Goal: Task Accomplishment & Management: Use online tool/utility

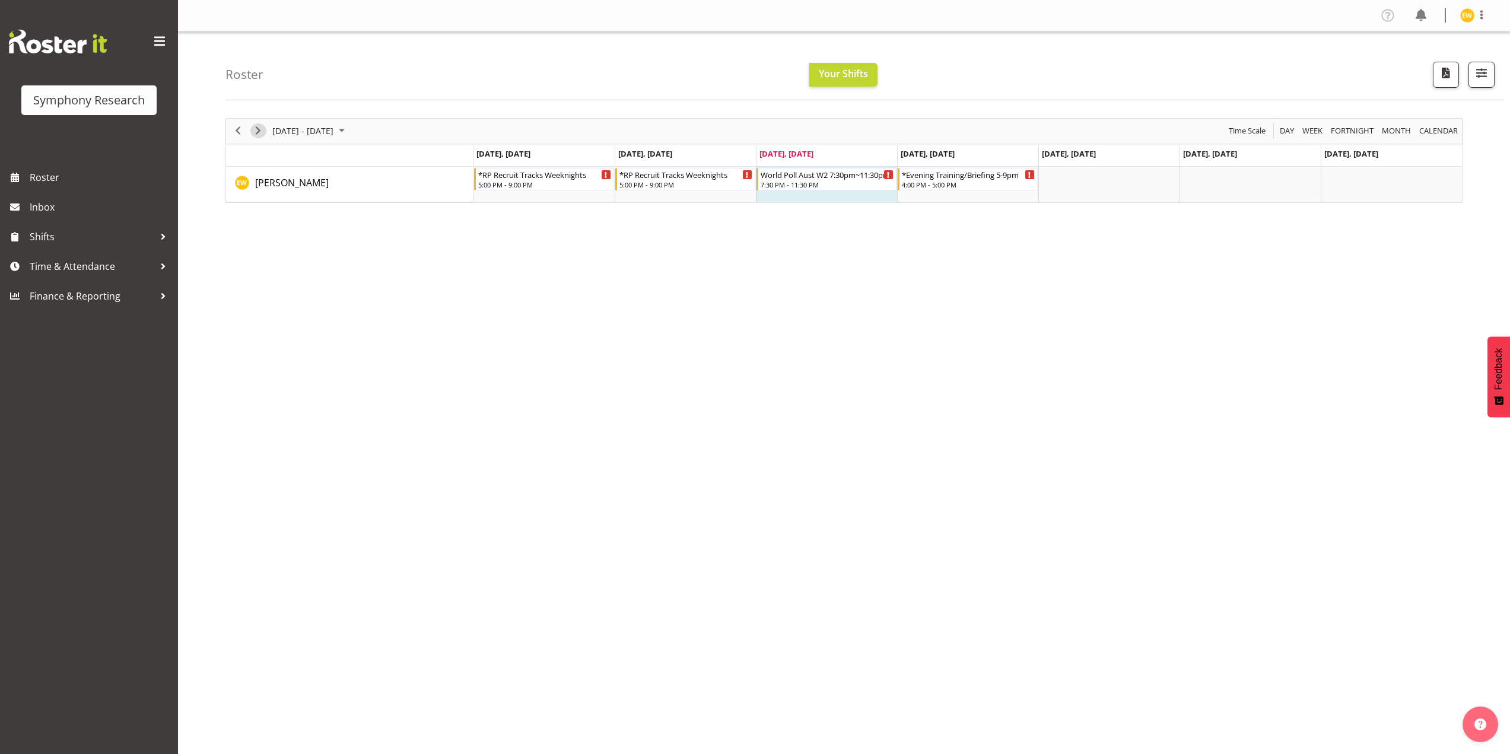
click at [260, 125] on span "Next" at bounding box center [258, 130] width 14 height 15
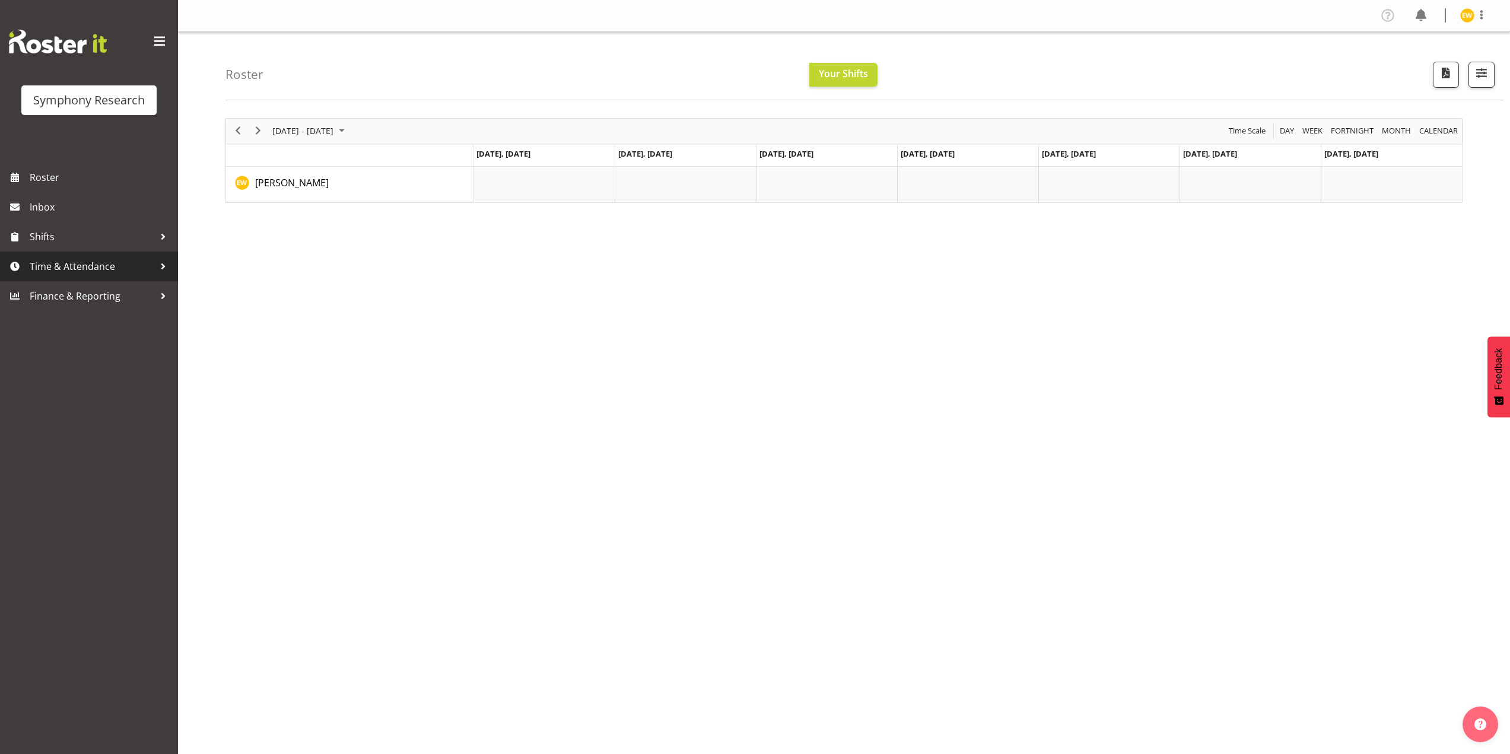
click at [80, 274] on span "Time & Attendance" at bounding box center [92, 267] width 125 height 18
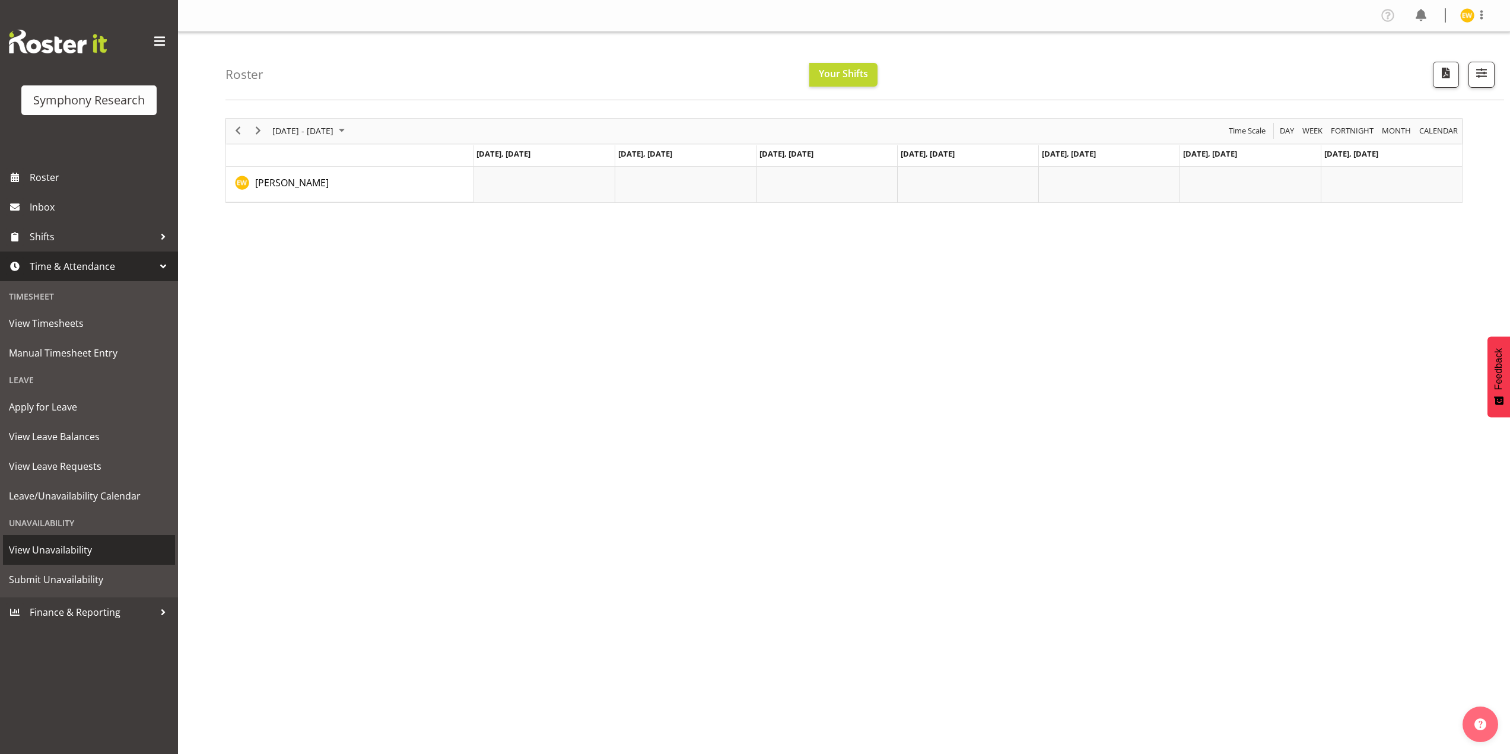
click at [82, 557] on span "View Unavailability" at bounding box center [89, 550] width 160 height 18
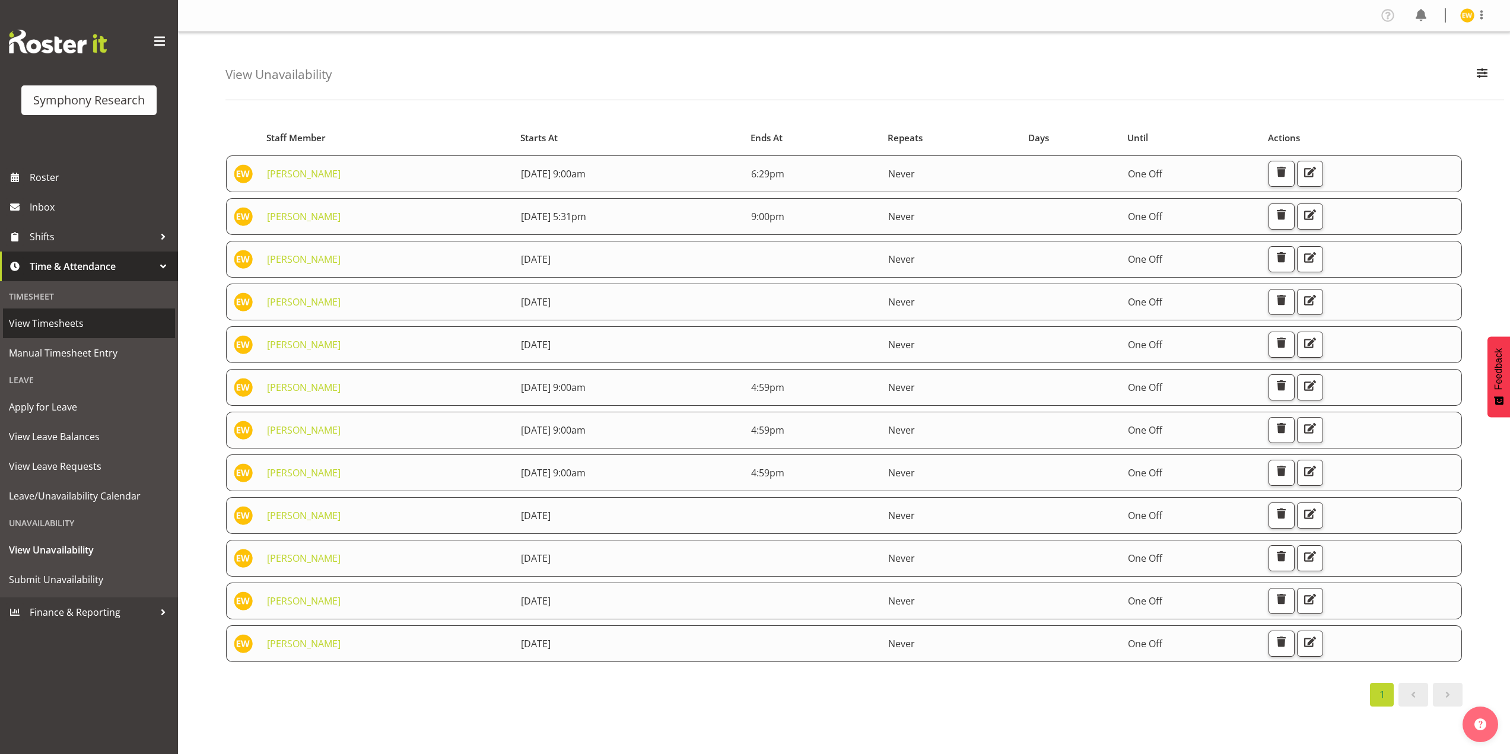
click at [53, 327] on span "View Timesheets" at bounding box center [89, 323] width 160 height 18
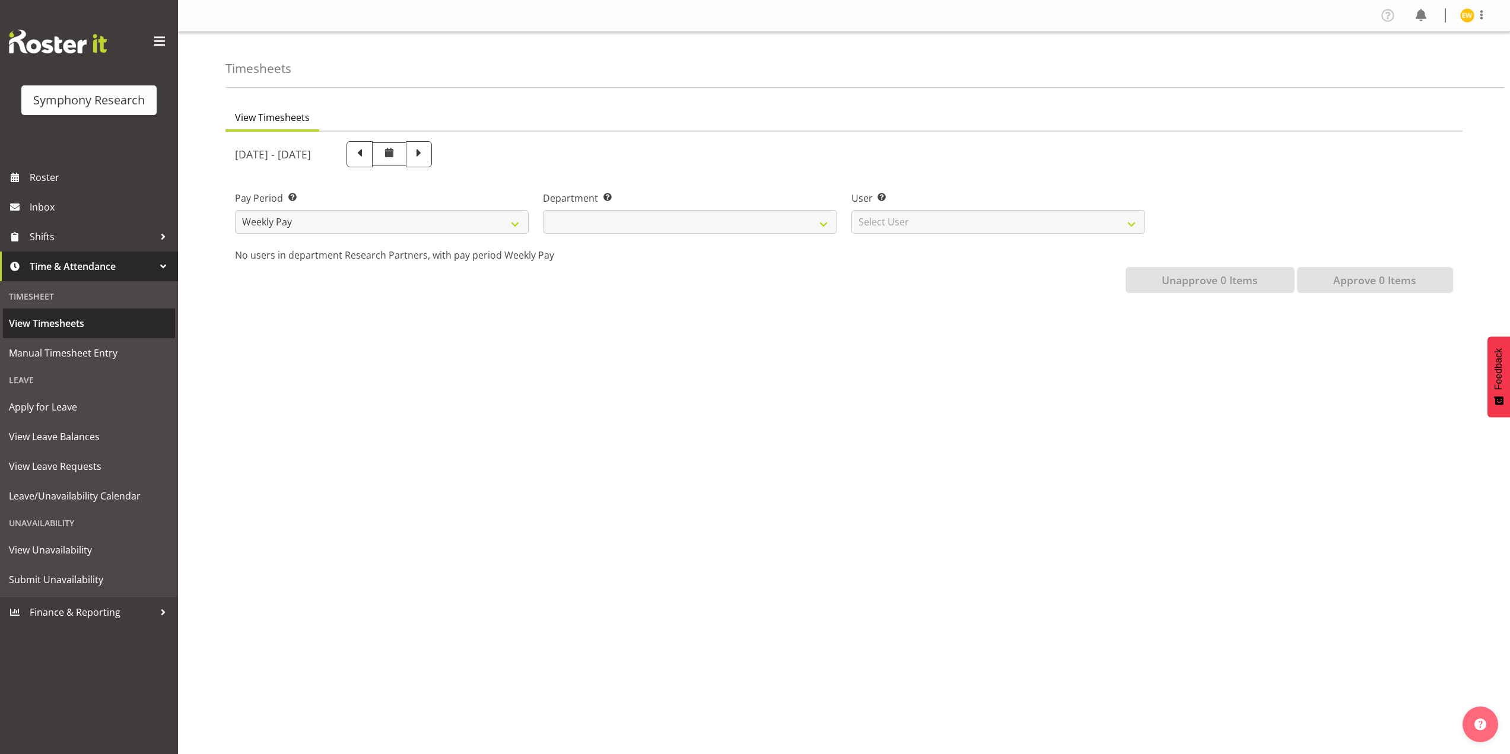
select select
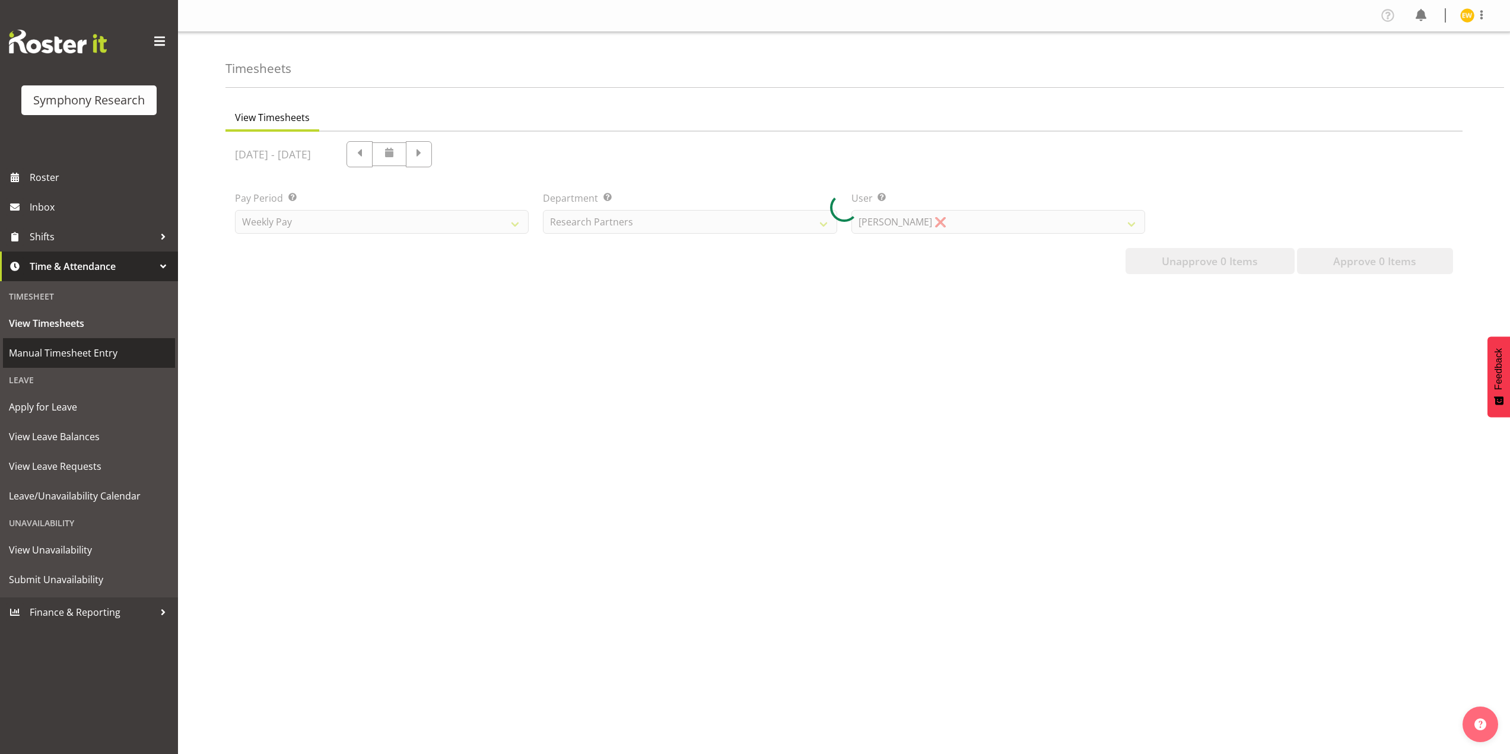
click at [43, 351] on span "Manual Timesheet Entry" at bounding box center [89, 353] width 160 height 18
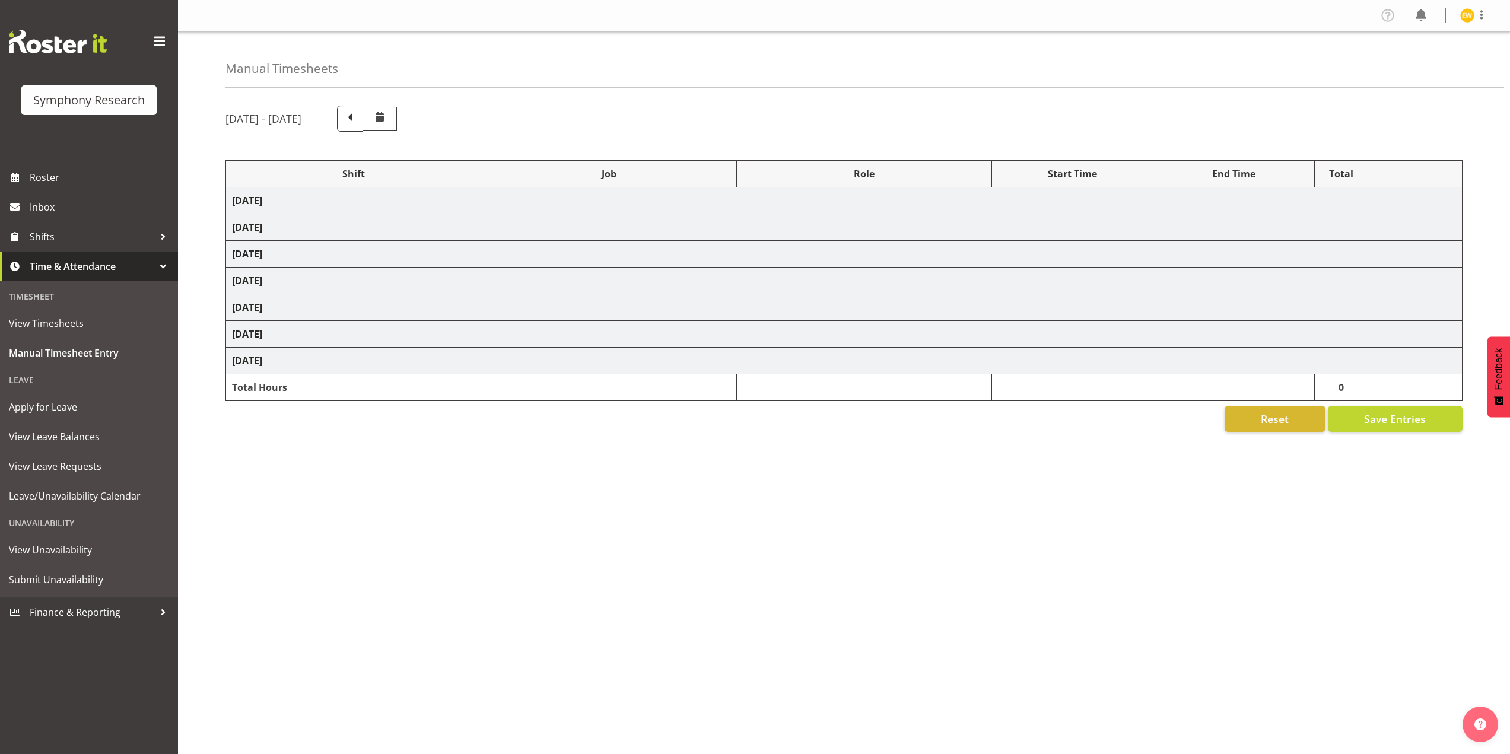
select select "41604"
select select "10499"
select select "56692"
select select "10499"
select select "47"
